Goal: Find specific page/section: Find specific page/section

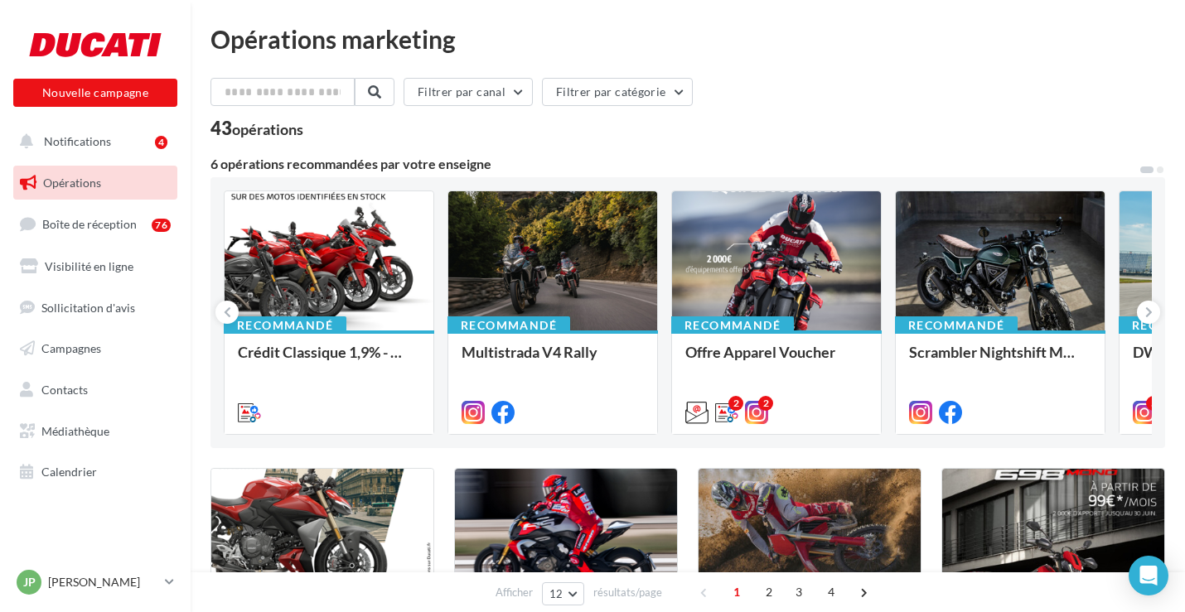
click at [99, 179] on span "Opérations" at bounding box center [72, 183] width 58 height 14
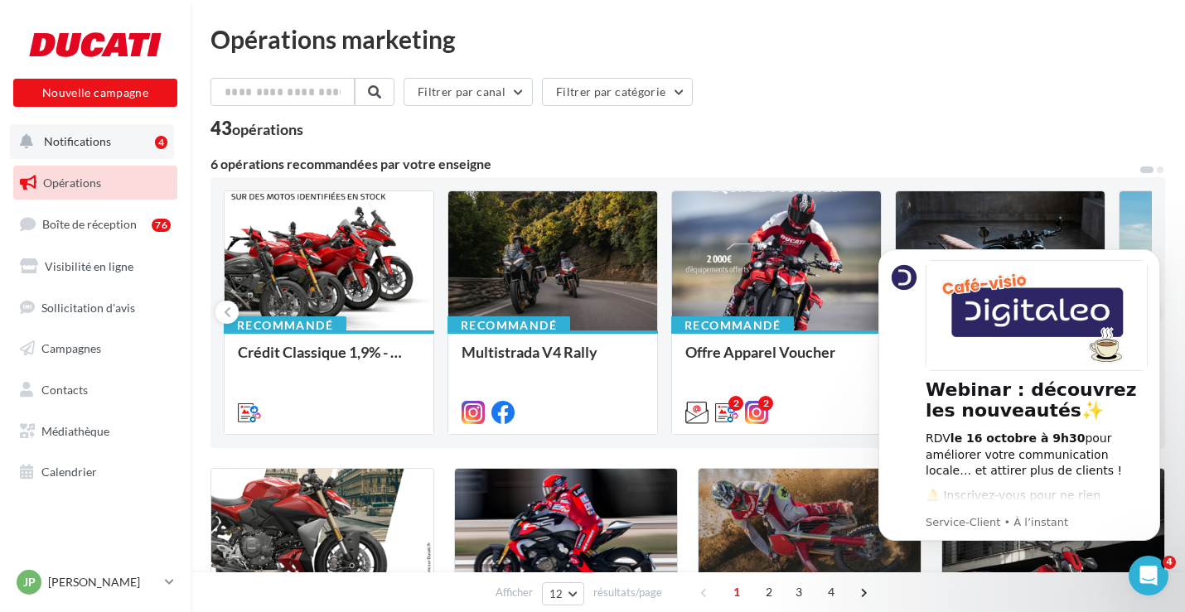
click at [77, 136] on span "Notifications" at bounding box center [77, 141] width 67 height 14
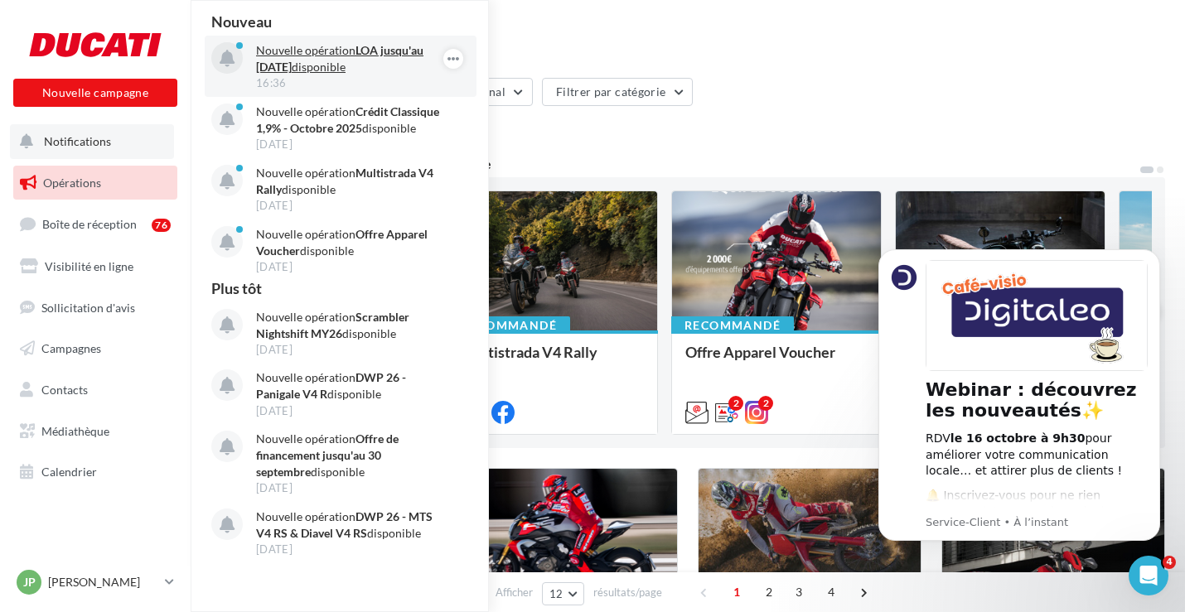
click at [370, 66] on p "Nouvelle opération LOA jusqu'au 31 octobre disponible" at bounding box center [352, 58] width 192 height 33
click at [330, 62] on p "Nouvelle opération LOA jusqu'au 31 octobre disponible" at bounding box center [352, 58] width 192 height 33
click at [318, 60] on p "Nouvelle opération LOA jusqu'au 31 octobre disponible" at bounding box center [352, 58] width 192 height 33
click at [304, 60] on p "Nouvelle opération LOA jusqu'au 31 octobre disponible" at bounding box center [352, 58] width 192 height 33
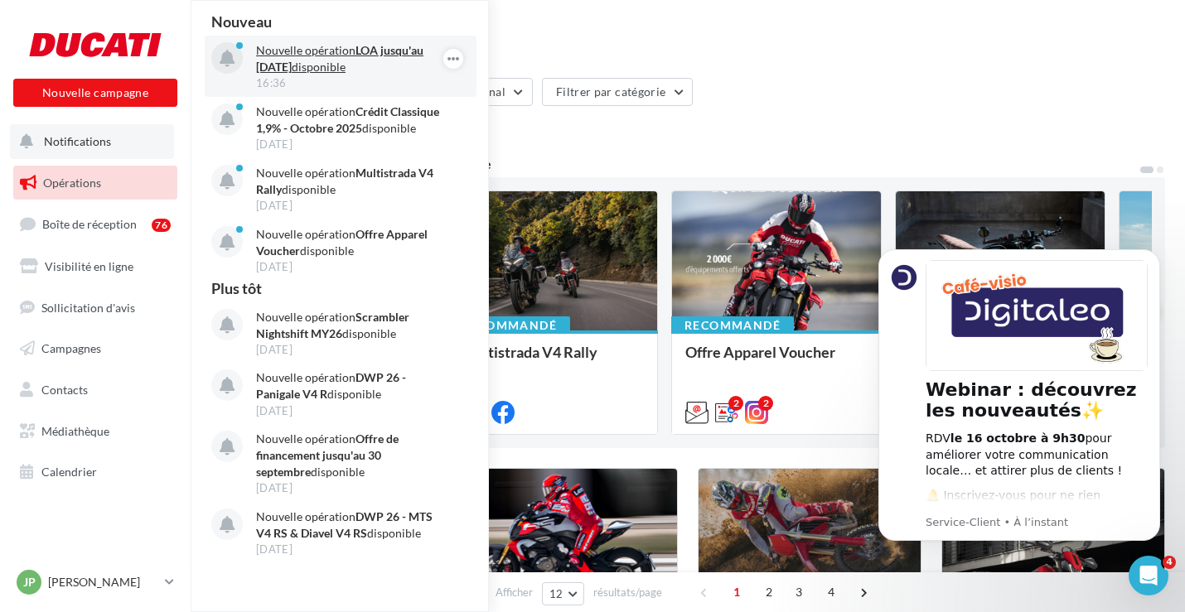
drag, startPoint x: 304, startPoint y: 60, endPoint x: 300, endPoint y: 53, distance: 8.5
click at [303, 60] on p "Nouvelle opération LOA jusqu'au 31 octobre disponible" at bounding box center [352, 58] width 192 height 33
click at [293, 48] on p "Nouvelle opération LOA jusqu'au 31 octobre disponible" at bounding box center [352, 58] width 192 height 33
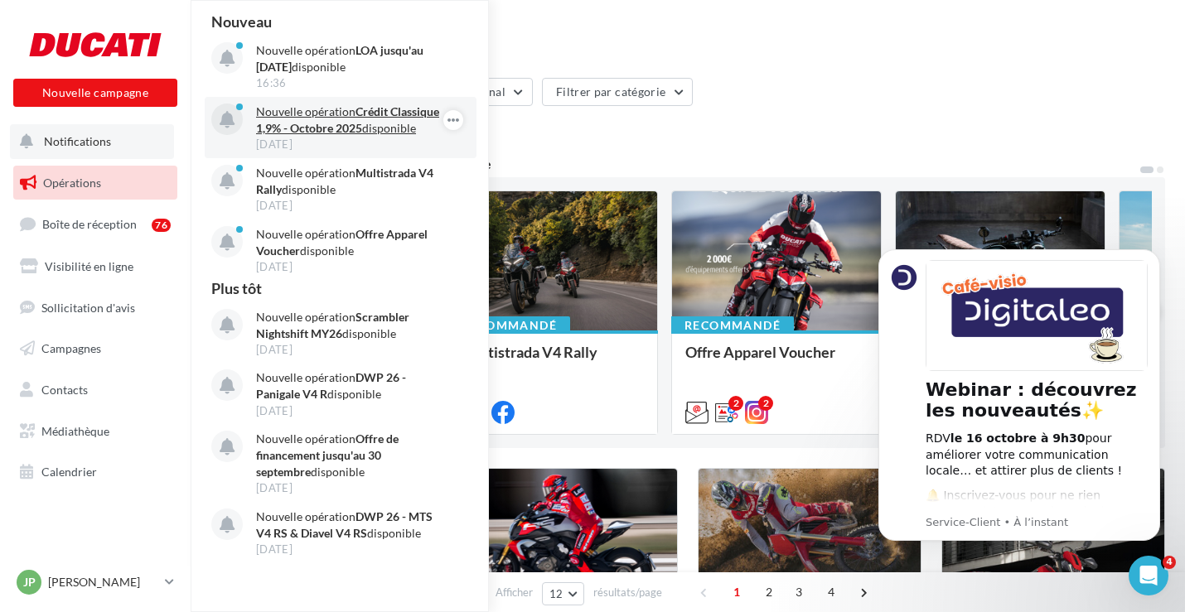
click at [295, 104] on p "Nouvelle opération Crédit Classique 1,9% - Octobre 2025 disponible" at bounding box center [352, 120] width 192 height 33
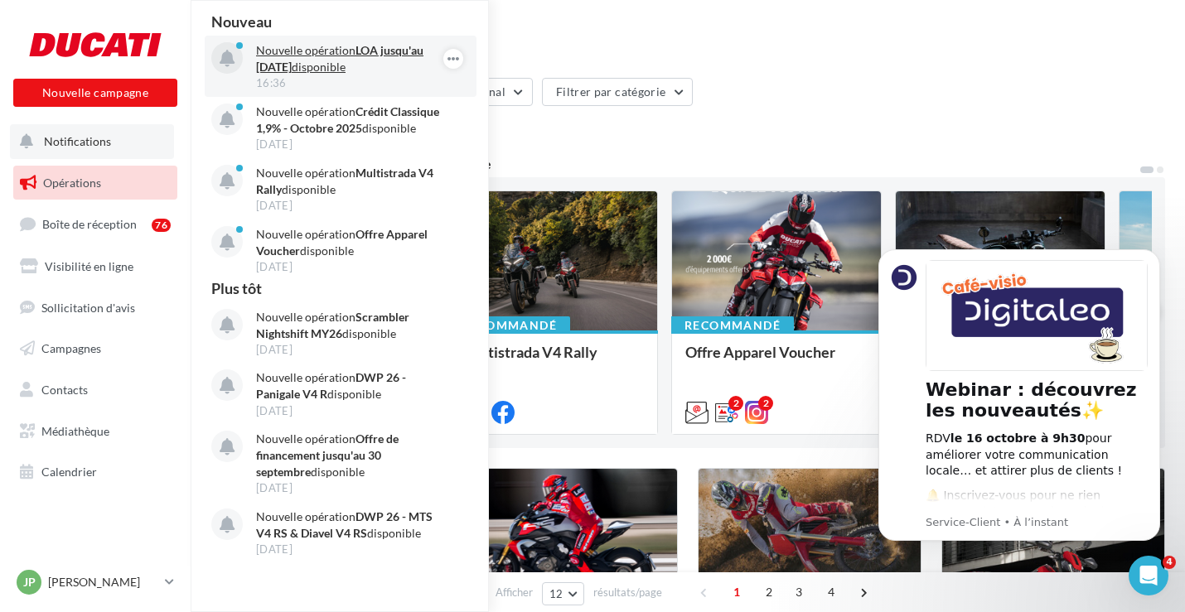
click at [282, 65] on strong "LOA jusqu'au [DATE]" at bounding box center [339, 58] width 167 height 31
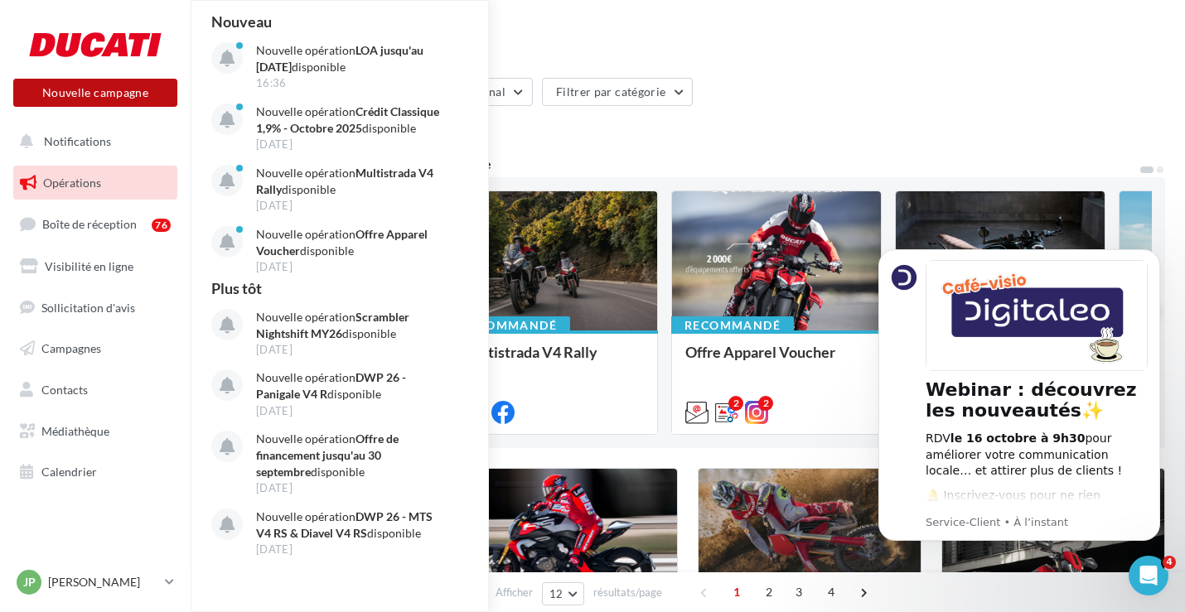
click at [142, 90] on button "Nouvelle campagne" at bounding box center [95, 93] width 164 height 28
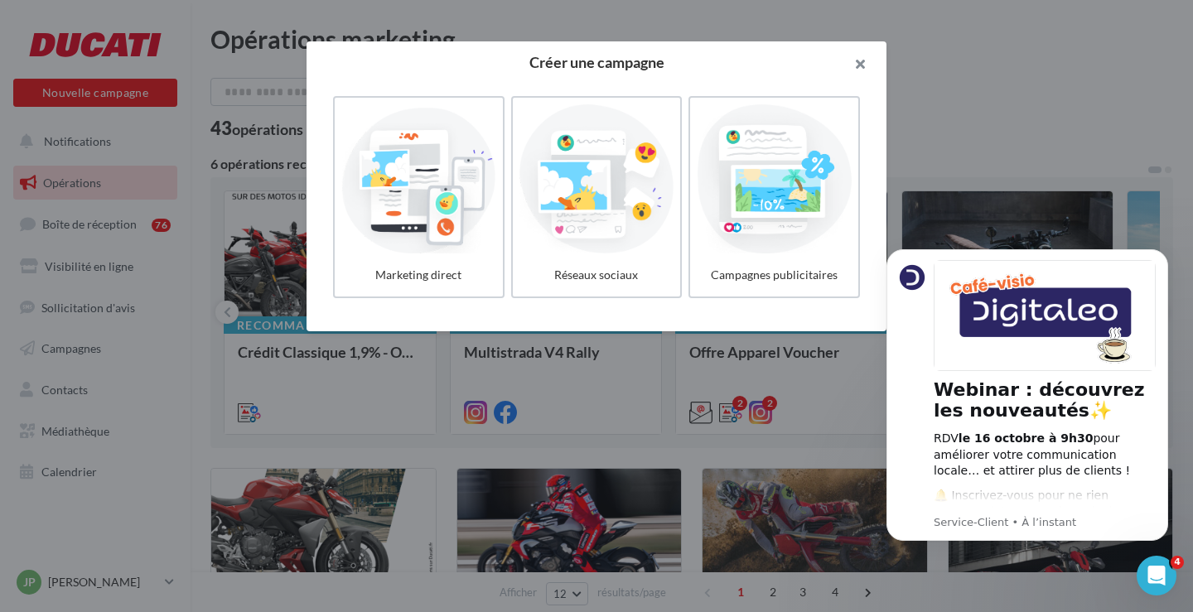
click at [854, 65] on button "button" at bounding box center [853, 66] width 66 height 50
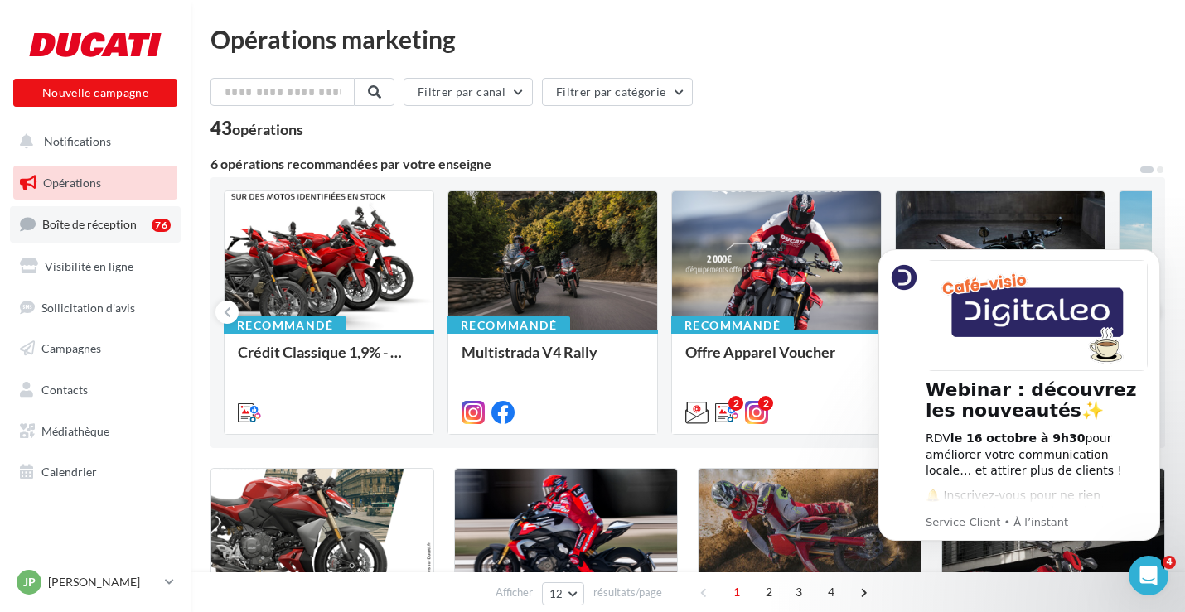
click at [89, 216] on link "Boîte de réception 76" at bounding box center [95, 224] width 171 height 36
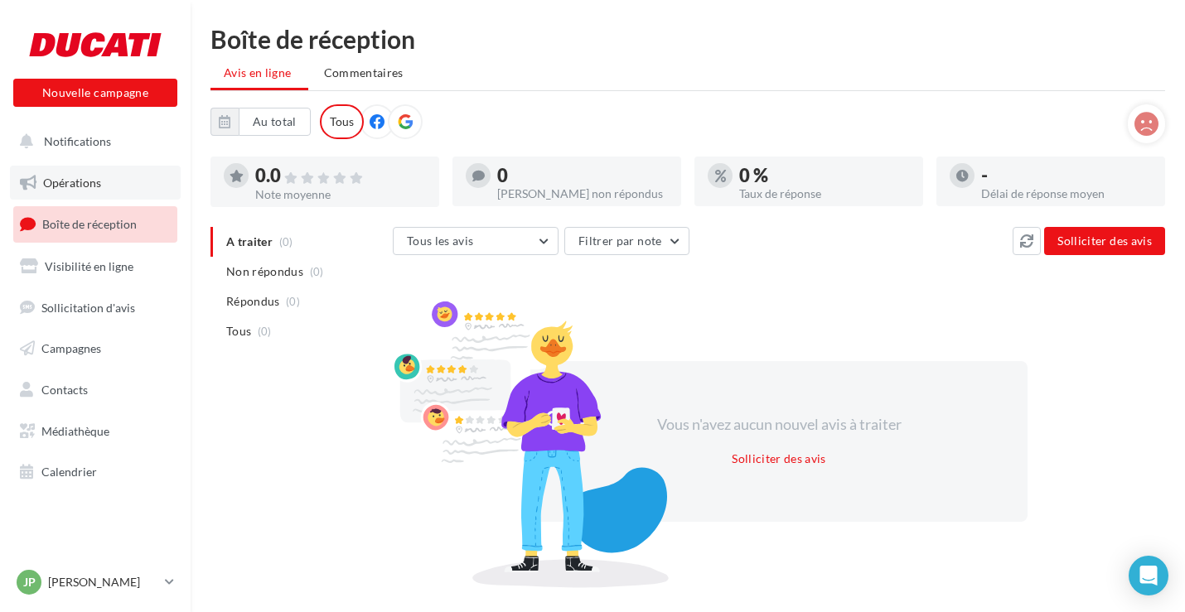
click at [97, 180] on span "Opérations" at bounding box center [72, 183] width 58 height 14
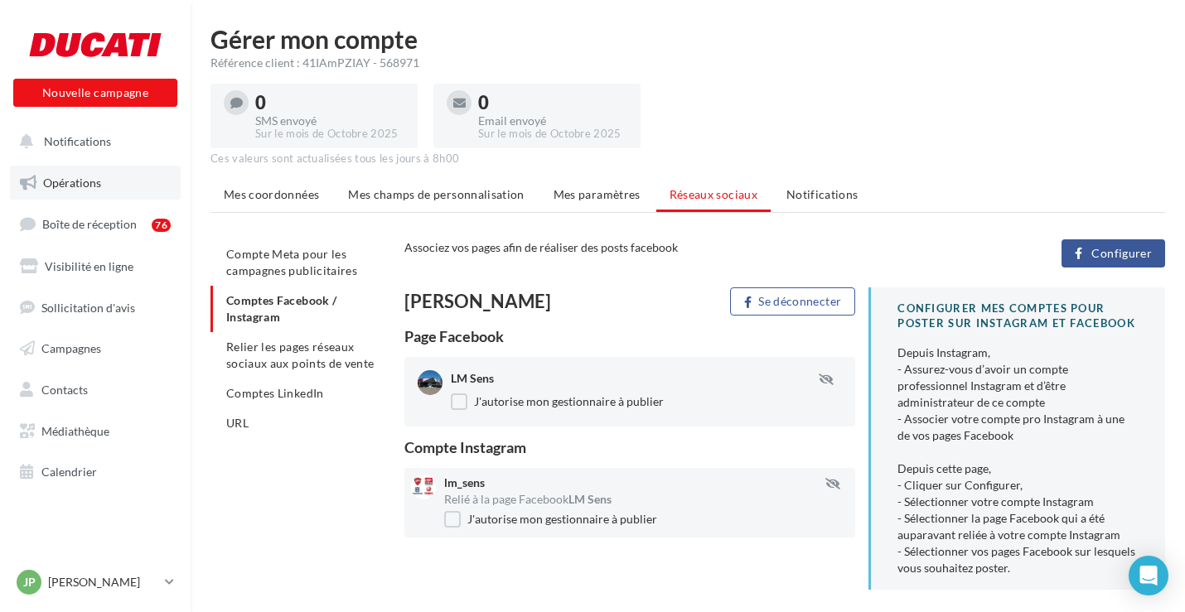
click at [81, 188] on span "Opérations" at bounding box center [72, 183] width 58 height 14
